Goal: Find contact information: Find contact information

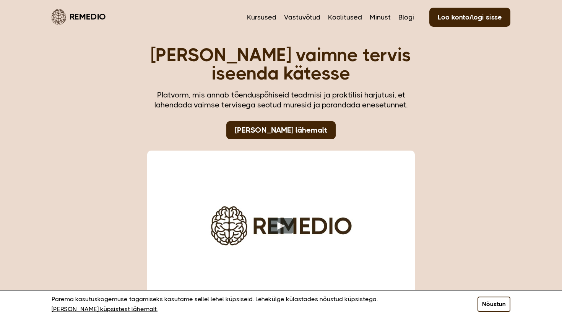
click at [488, 305] on button "Nõustun" at bounding box center [493, 304] width 33 height 15
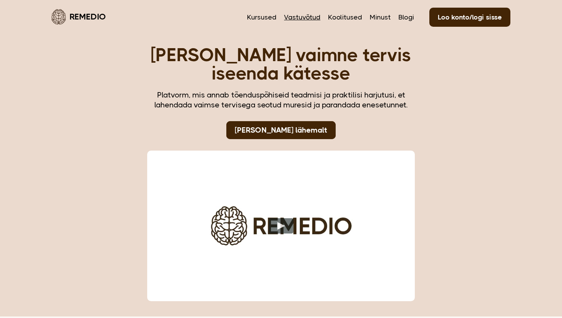
click at [304, 17] on link "Vastuvõtud" at bounding box center [302, 17] width 36 height 10
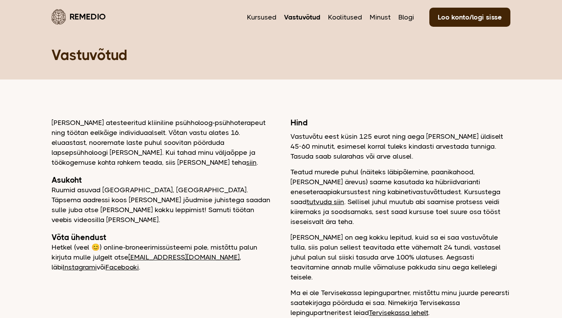
click at [141, 253] on link "[EMAIL_ADDRESS][DOMAIN_NAME]" at bounding box center [183, 257] width 111 height 8
drag, startPoint x: 128, startPoint y: 247, endPoint x: 183, endPoint y: 248, distance: 55.1
click at [183, 248] on p "Hetkel (veel 😊) online-broneerimissüsteemi pole, mistõttu palun kirjuta mulle j…" at bounding box center [162, 257] width 220 height 30
copy p "Hetkel (veel 😊) online-broneerimissüsteemi pole, mistõttu palun kirjuta mulle j…"
